Goal: Task Accomplishment & Management: Manage account settings

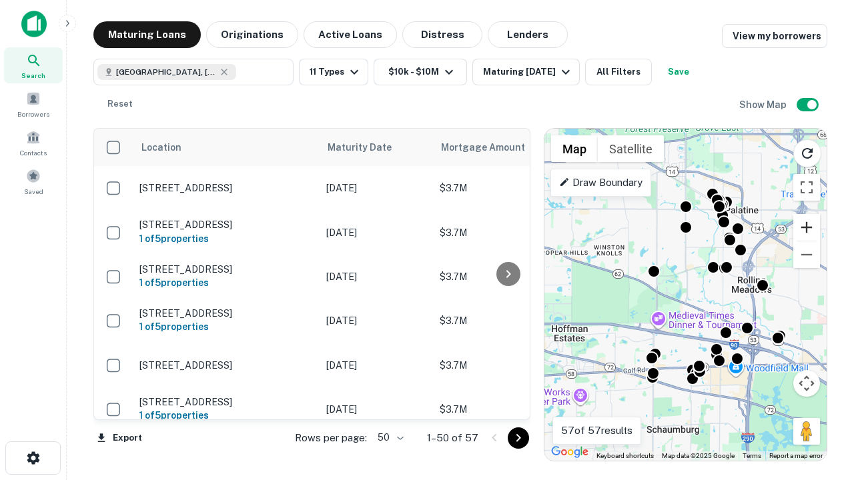
click at [807, 228] on button "Zoom in" at bounding box center [806, 227] width 27 height 27
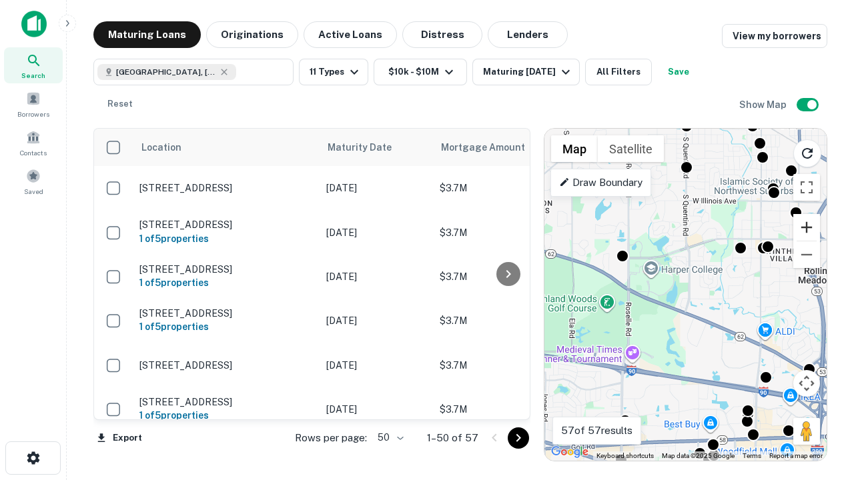
click at [807, 228] on button "Zoom in" at bounding box center [806, 227] width 27 height 27
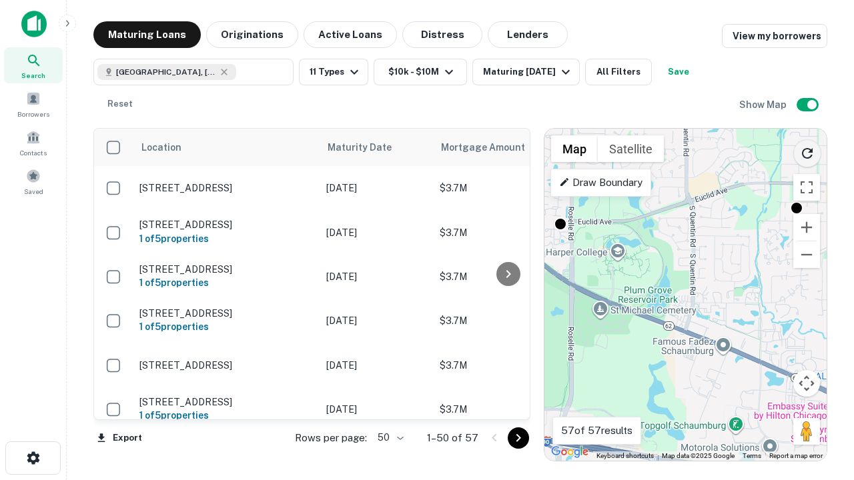
click at [807, 151] on icon "Reload search area" at bounding box center [807, 153] width 16 height 16
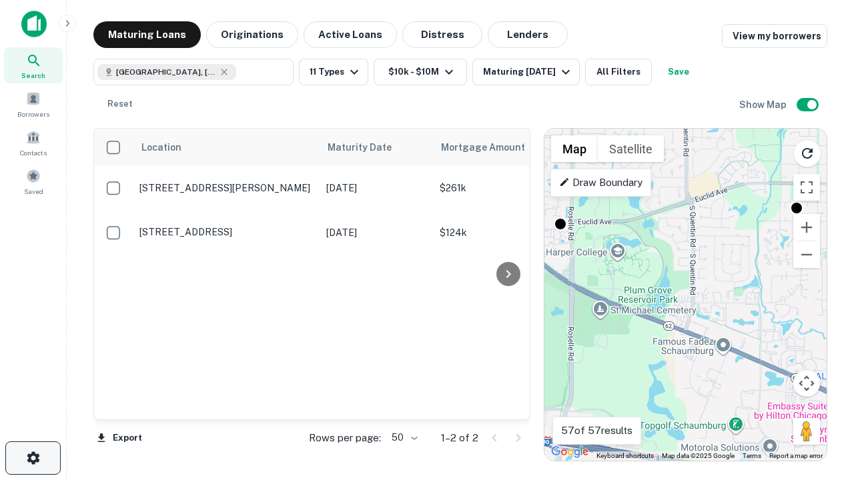
click at [33, 458] on icon "button" at bounding box center [33, 458] width 16 height 16
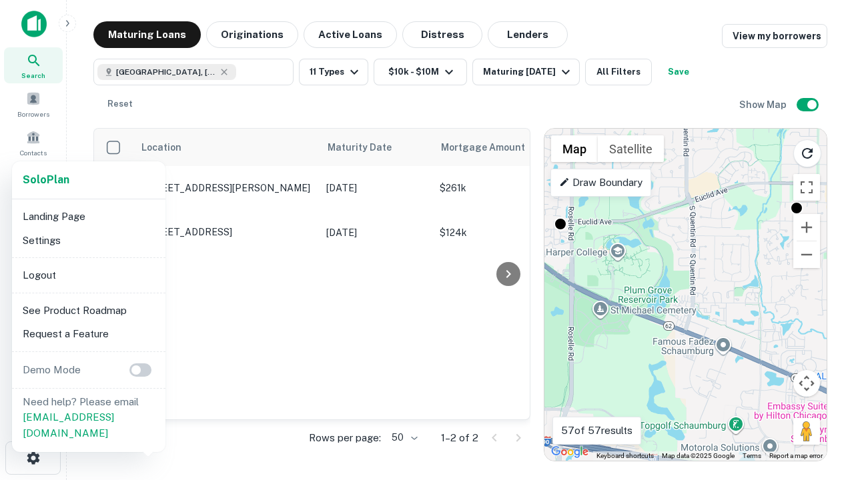
click at [88, 275] on li "Logout" at bounding box center [88, 276] width 143 height 24
